Goal: Task Accomplishment & Management: Manage account settings

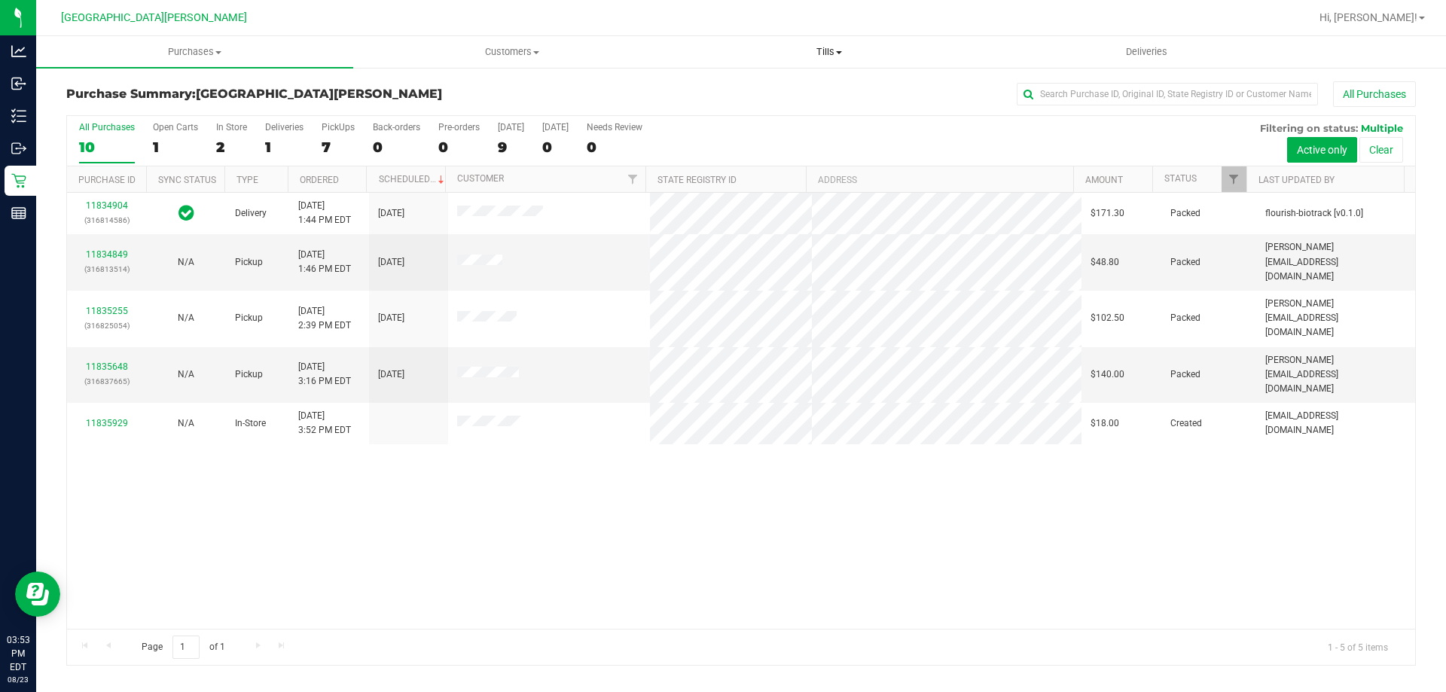
click at [823, 55] on span "Tills" at bounding box center [829, 52] width 316 height 14
click at [755, 93] on span "Manage tills" at bounding box center [721, 90] width 102 height 13
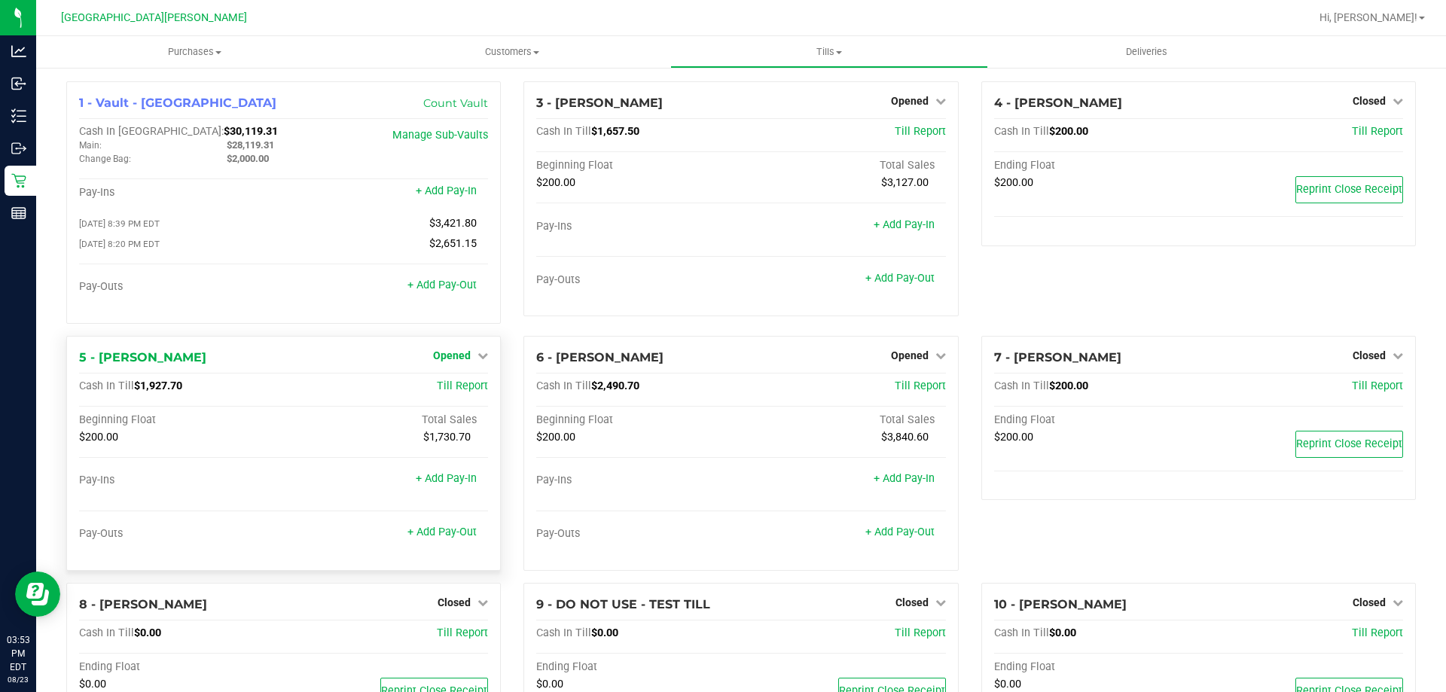
click at [466, 362] on span "Opened" at bounding box center [452, 356] width 38 height 12
click at [466, 391] on link "Close Till" at bounding box center [454, 386] width 41 height 12
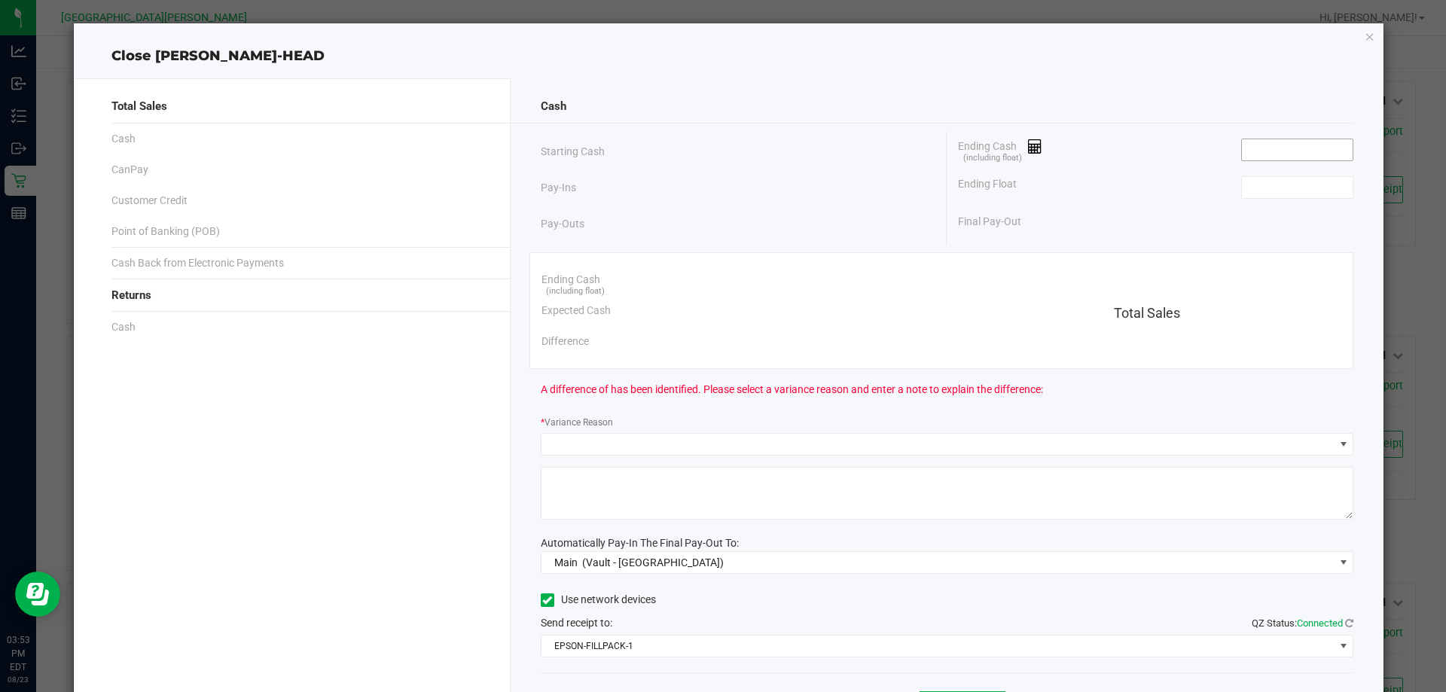
click at [1263, 153] on input at bounding box center [1297, 149] width 111 height 21
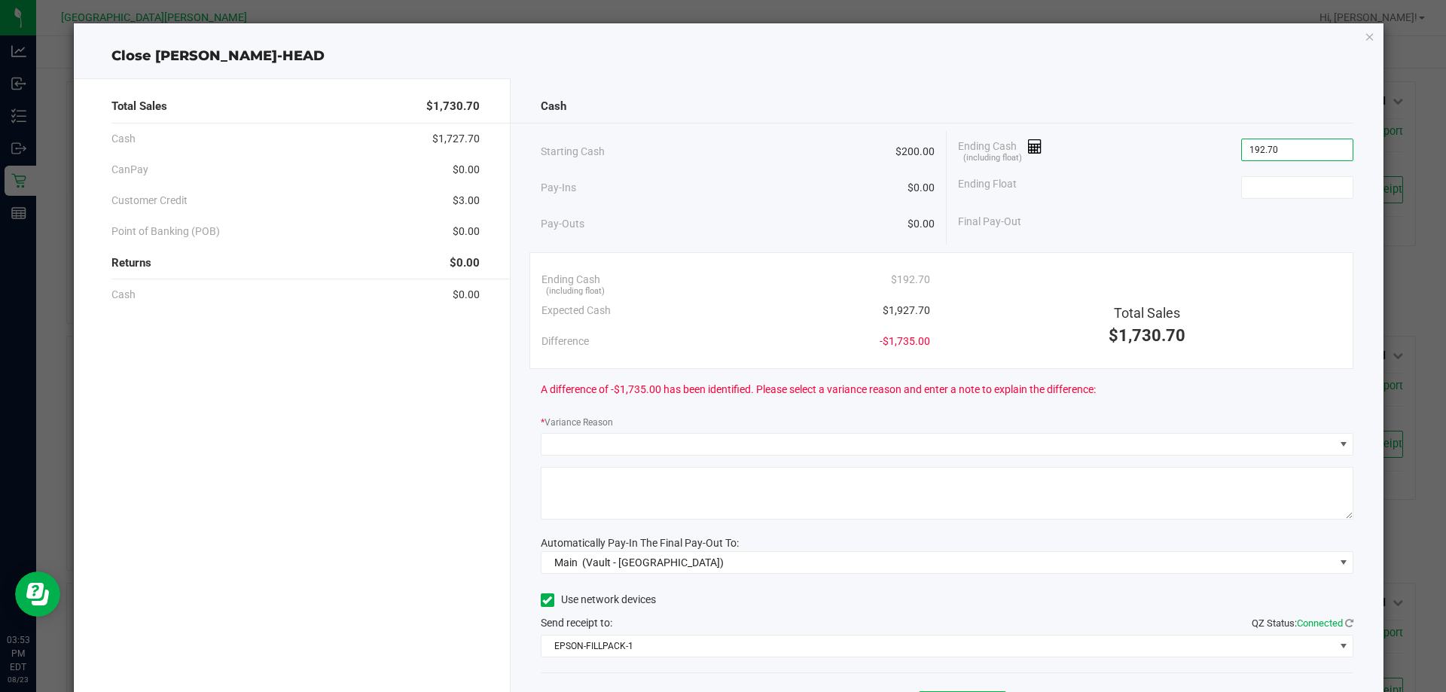
type input "$192.70"
type input "200"
type input "192.7"
type input "$200.00"
click at [1248, 144] on input "192.7" at bounding box center [1297, 149] width 111 height 21
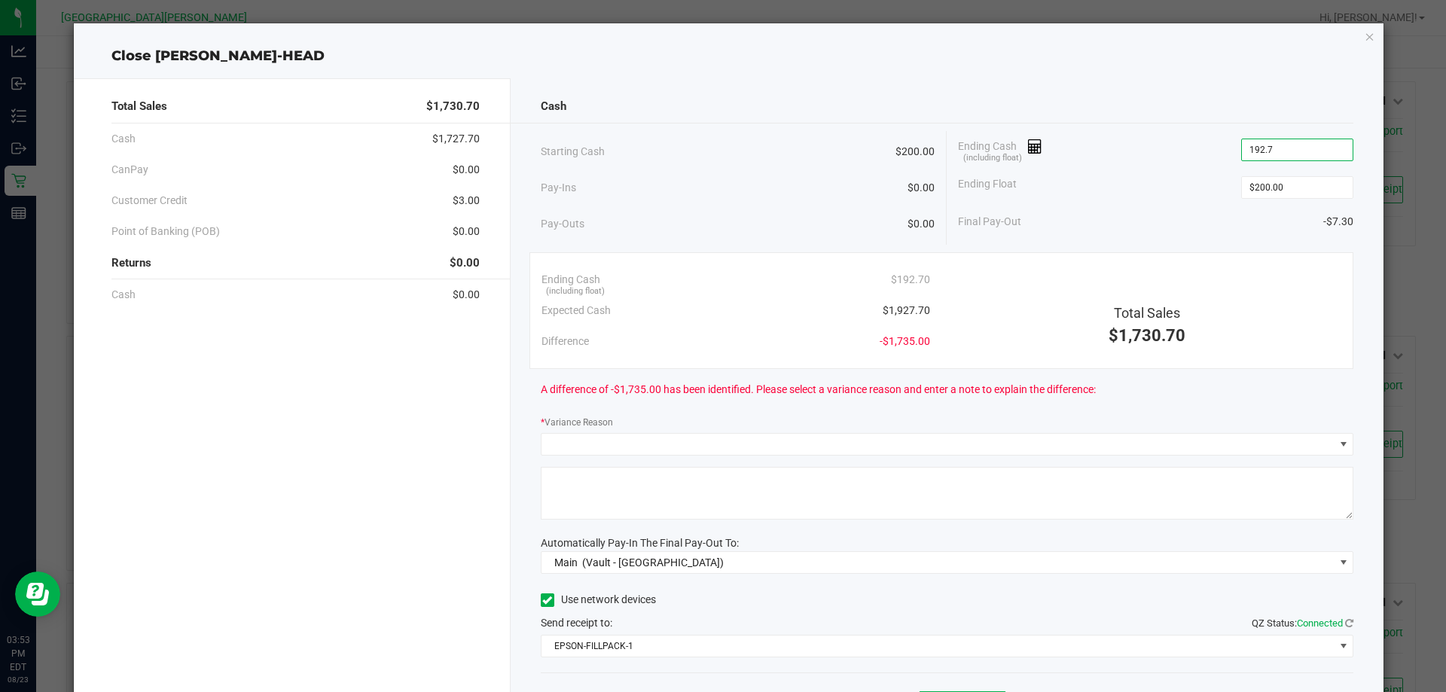
click at [1251, 147] on input "192.7" at bounding box center [1297, 149] width 111 height 21
click at [1262, 144] on input "192.7" at bounding box center [1297, 149] width 111 height 21
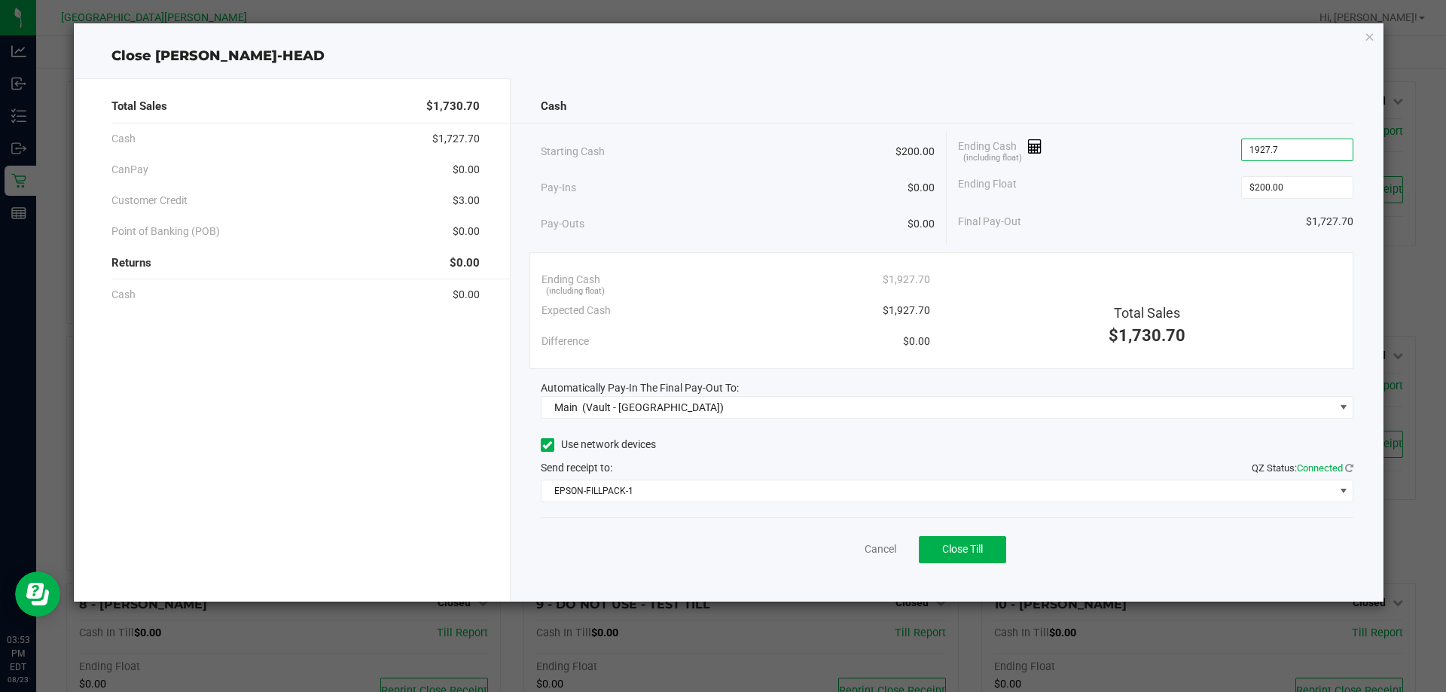
type input "$1,927.70"
drag, startPoint x: 1187, startPoint y: 211, endPoint x: 1192, endPoint y: 188, distance: 23.0
click at [1188, 211] on div "Final Pay-Out $1,727.70" at bounding box center [1155, 221] width 395 height 31
click at [1274, 441] on div "Use network devices" at bounding box center [948, 445] width 814 height 23
click at [926, 551] on button "Close Till" at bounding box center [962, 549] width 87 height 27
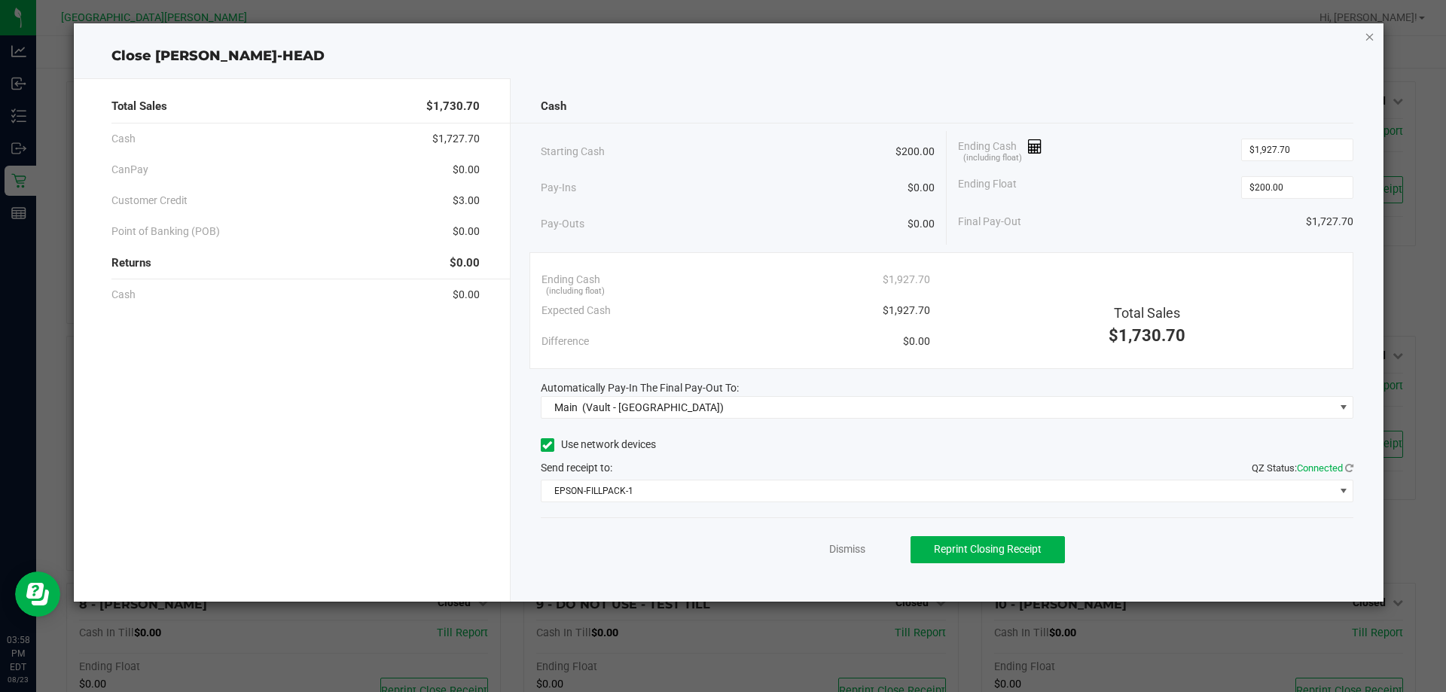
click at [1369, 38] on icon "button" at bounding box center [1370, 36] width 11 height 18
